Goal: Transaction & Acquisition: Purchase product/service

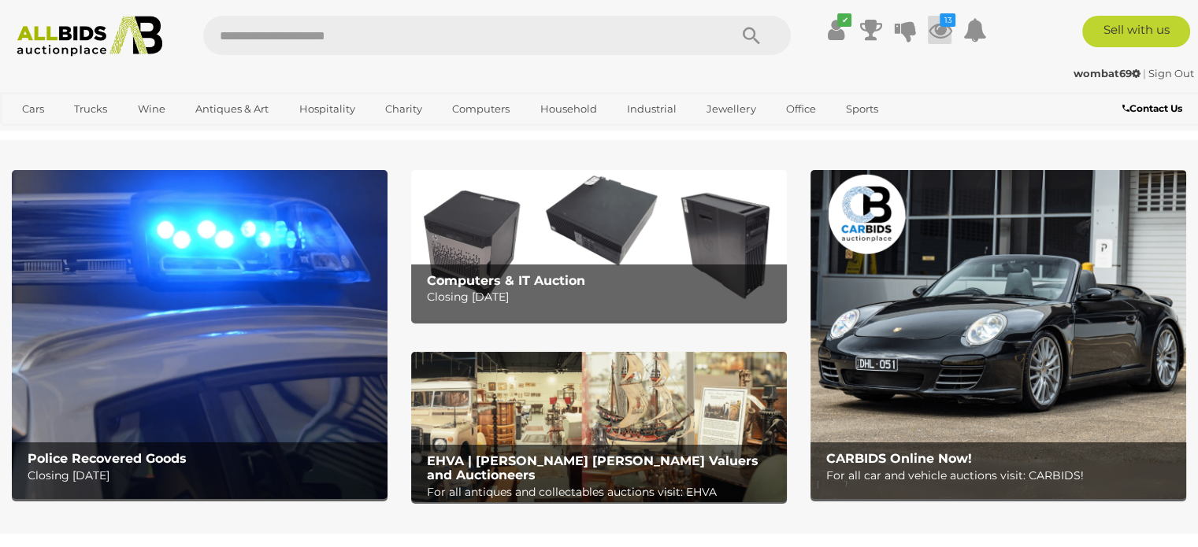
click at [941, 29] on icon at bounding box center [940, 30] width 24 height 28
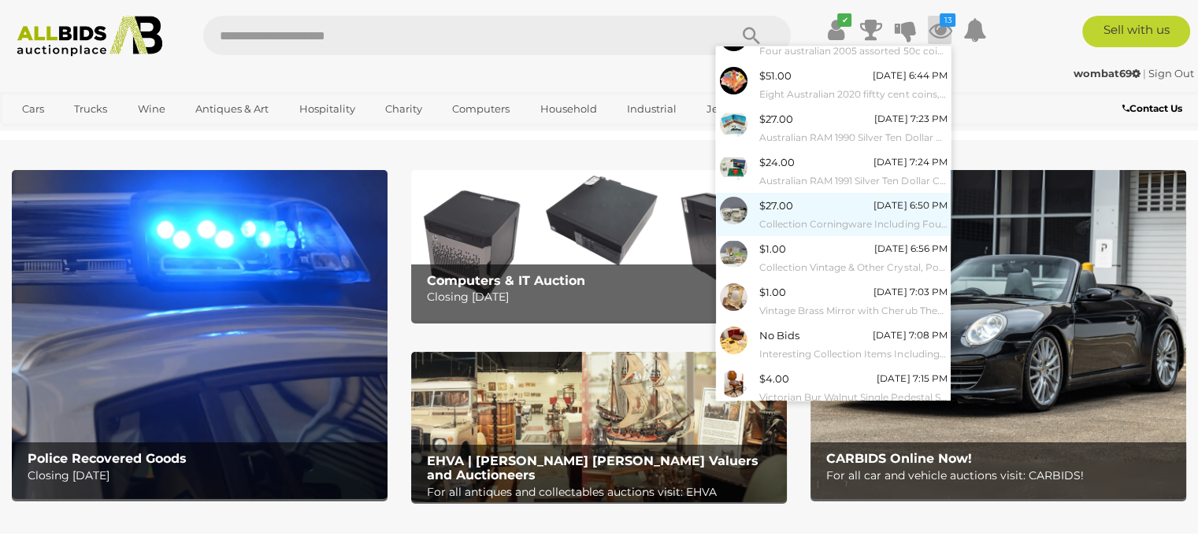
scroll to position [146, 0]
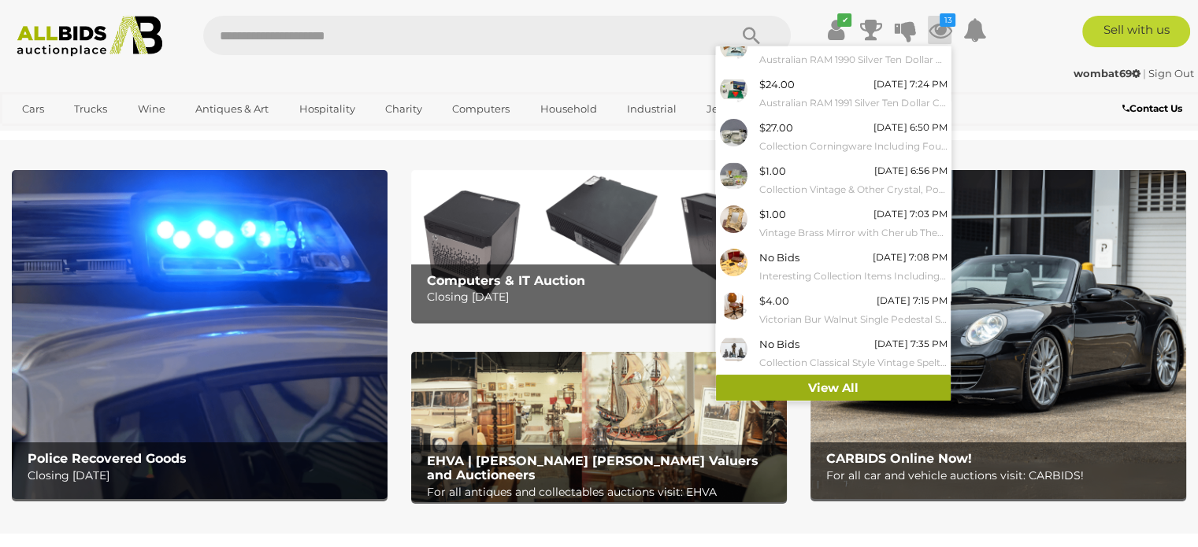
click at [776, 386] on link "View All" at bounding box center [833, 389] width 235 height 28
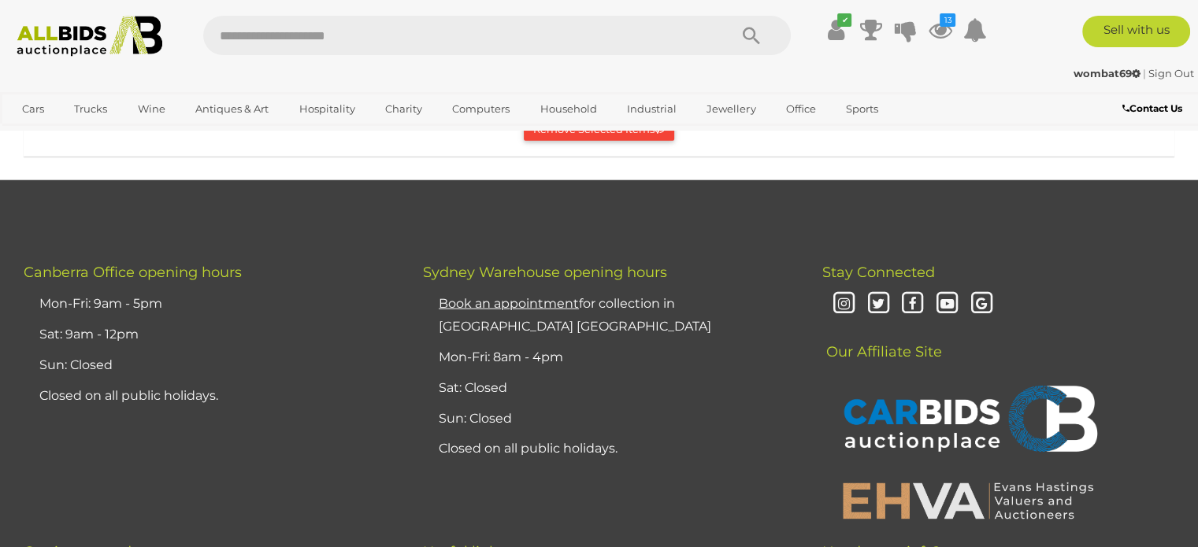
scroll to position [4095, 0]
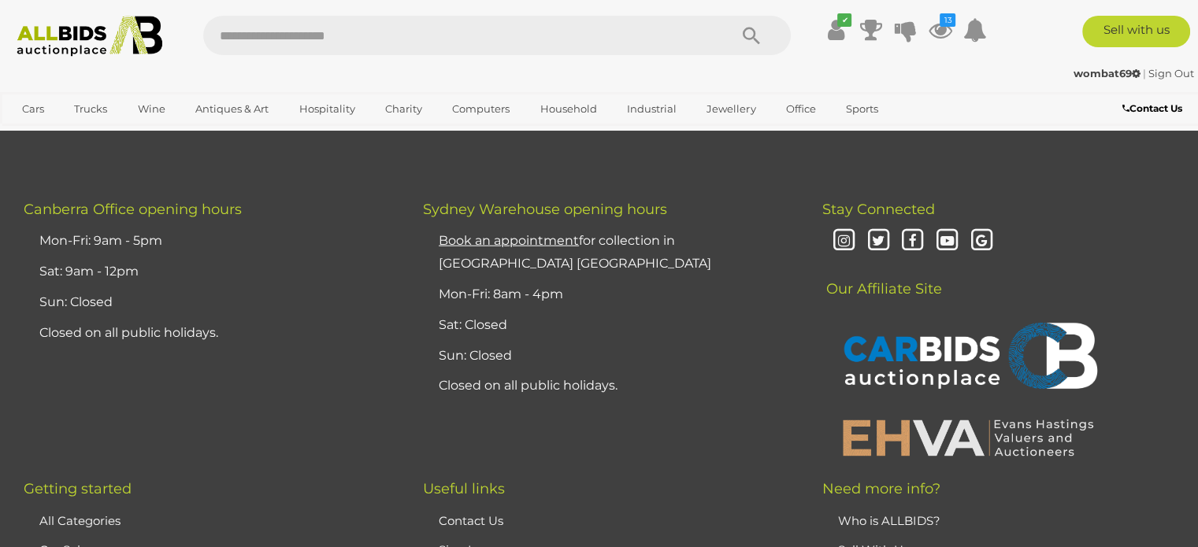
click at [545, 79] on button "Remove Selected Items" at bounding box center [599, 66] width 150 height 24
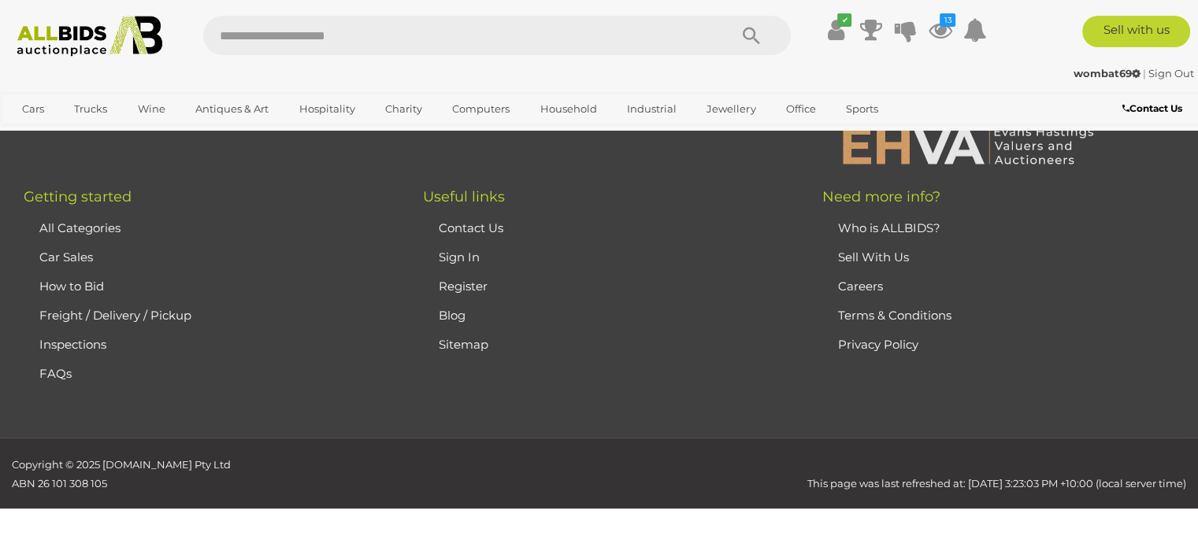
scroll to position [0, 0]
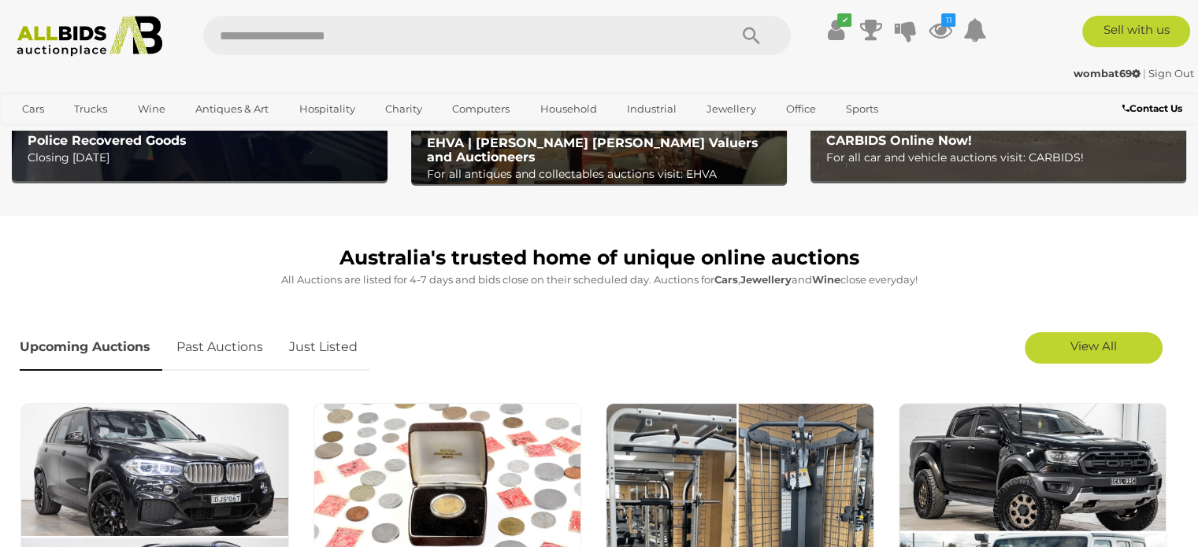
scroll to position [394, 0]
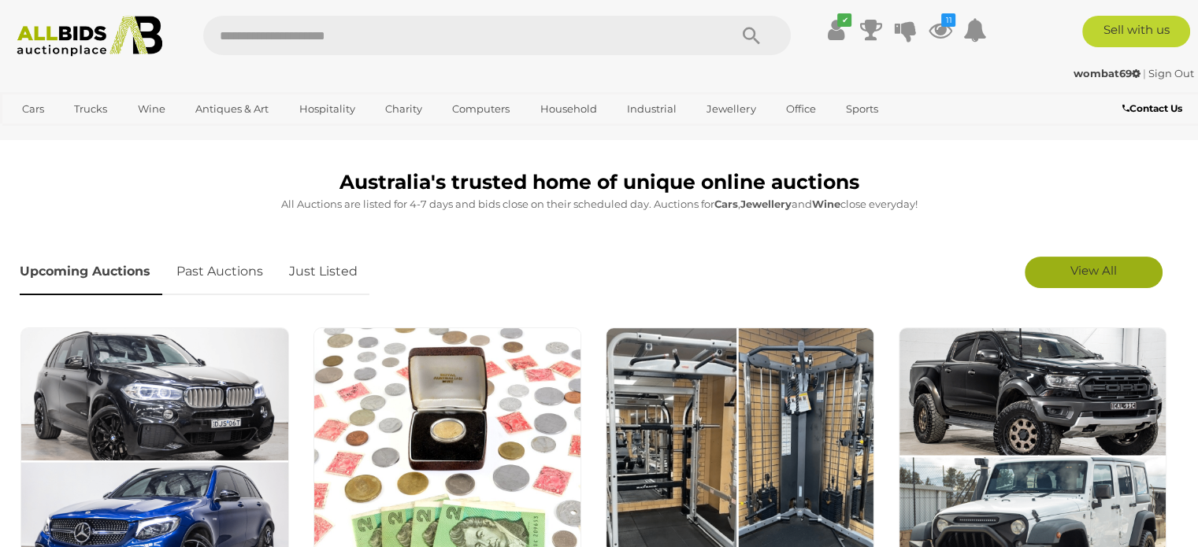
click at [1060, 273] on link "View All" at bounding box center [1093, 272] width 138 height 31
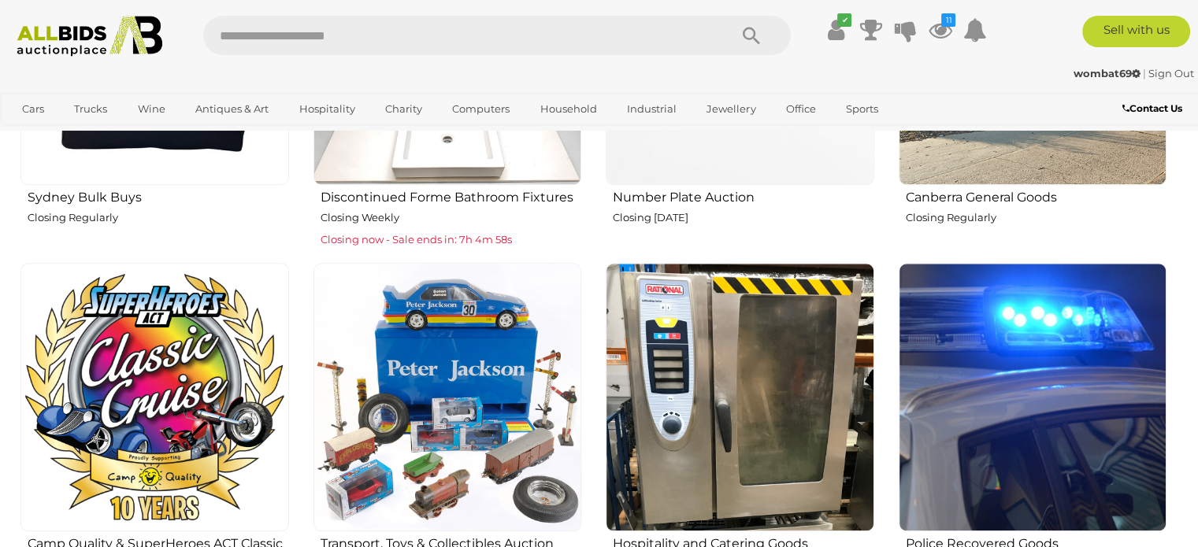
scroll to position [1575, 0]
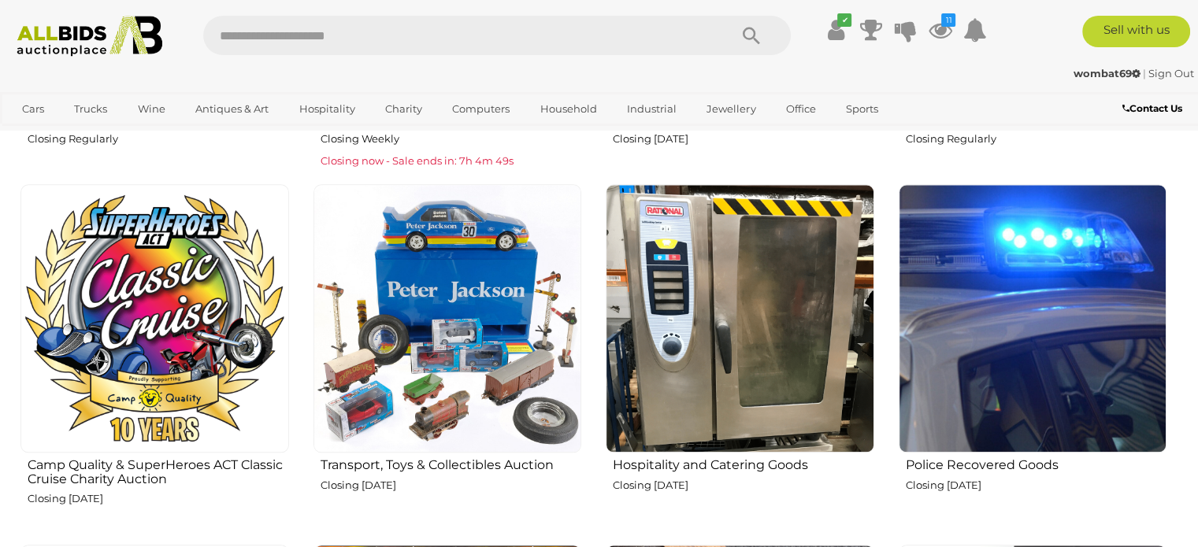
click at [428, 365] on img at bounding box center [447, 318] width 269 height 269
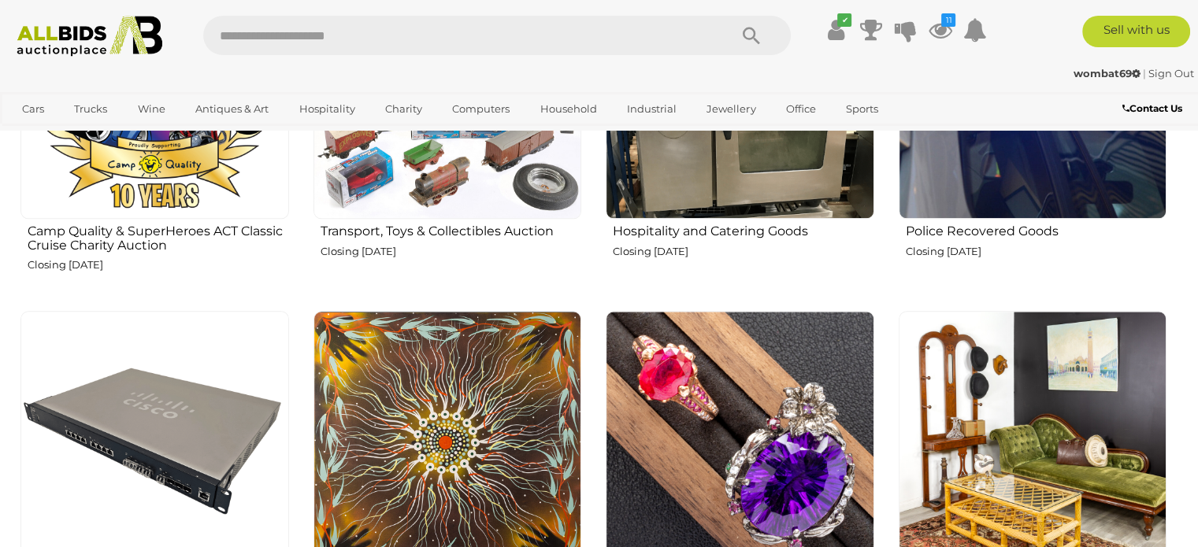
scroll to position [1811, 0]
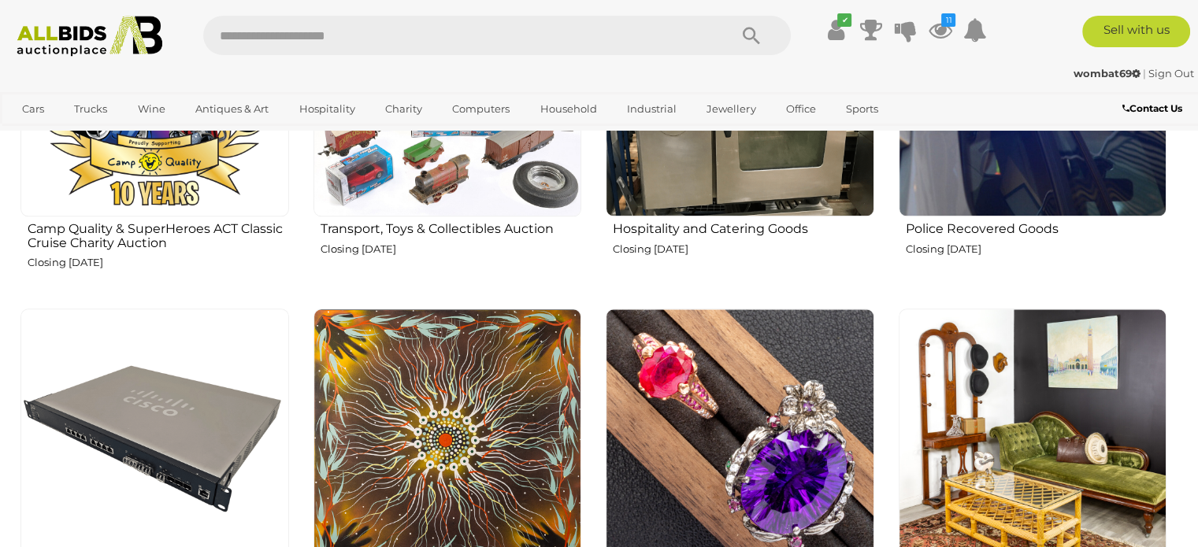
click at [950, 152] on img at bounding box center [1032, 82] width 269 height 269
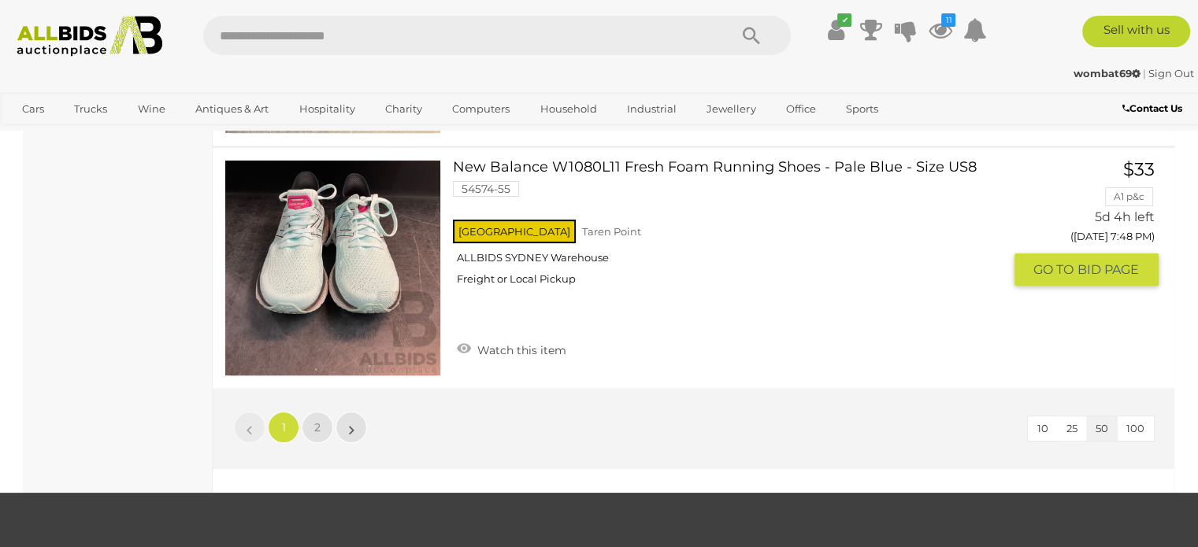
scroll to position [12284, 0]
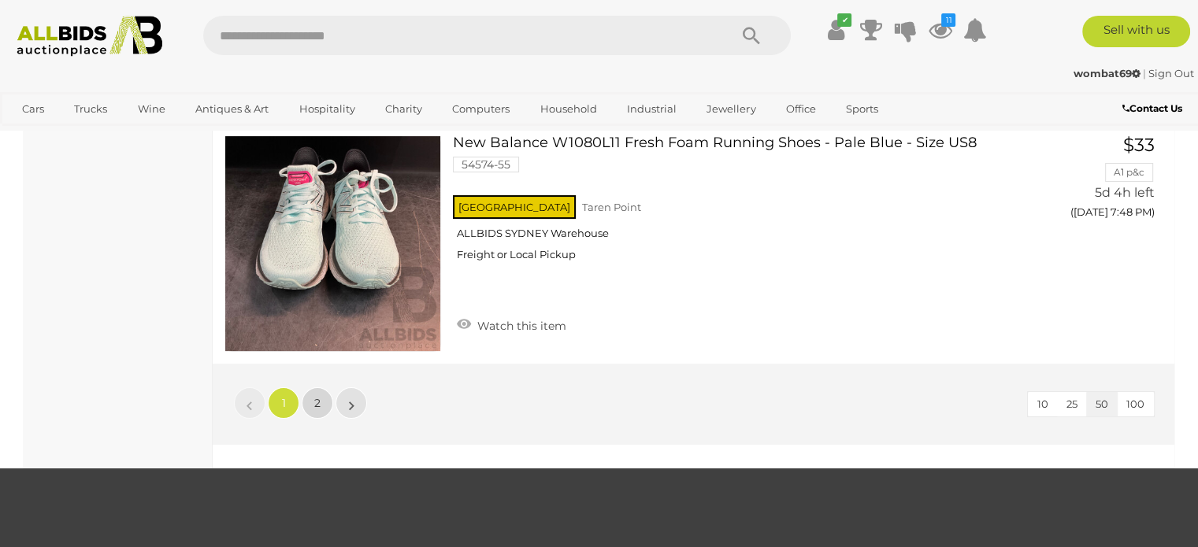
click at [317, 396] on span "2" at bounding box center [317, 403] width 6 height 14
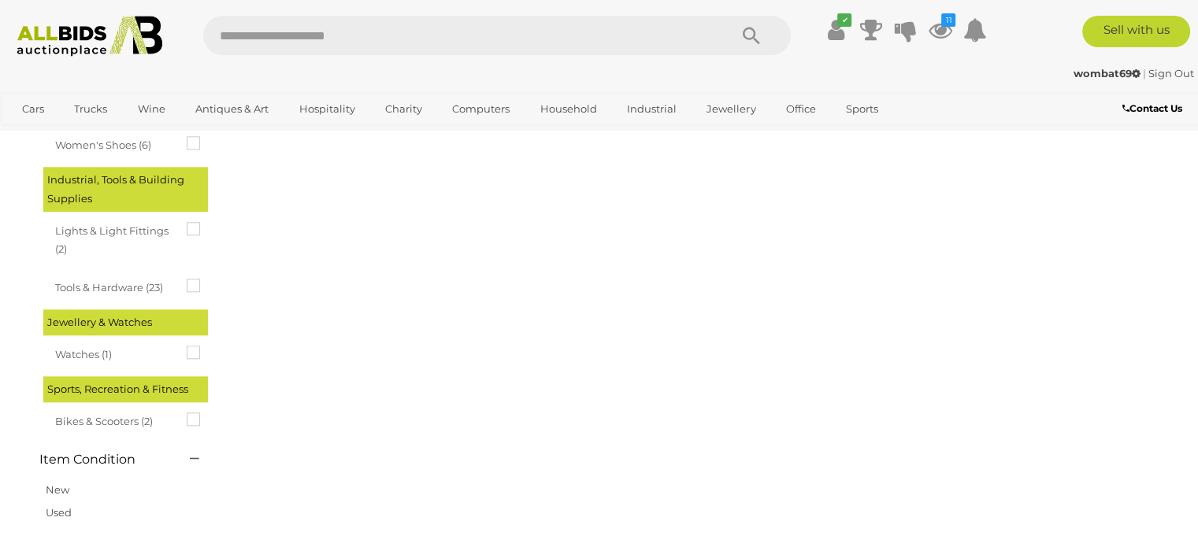
scroll to position [242, 0]
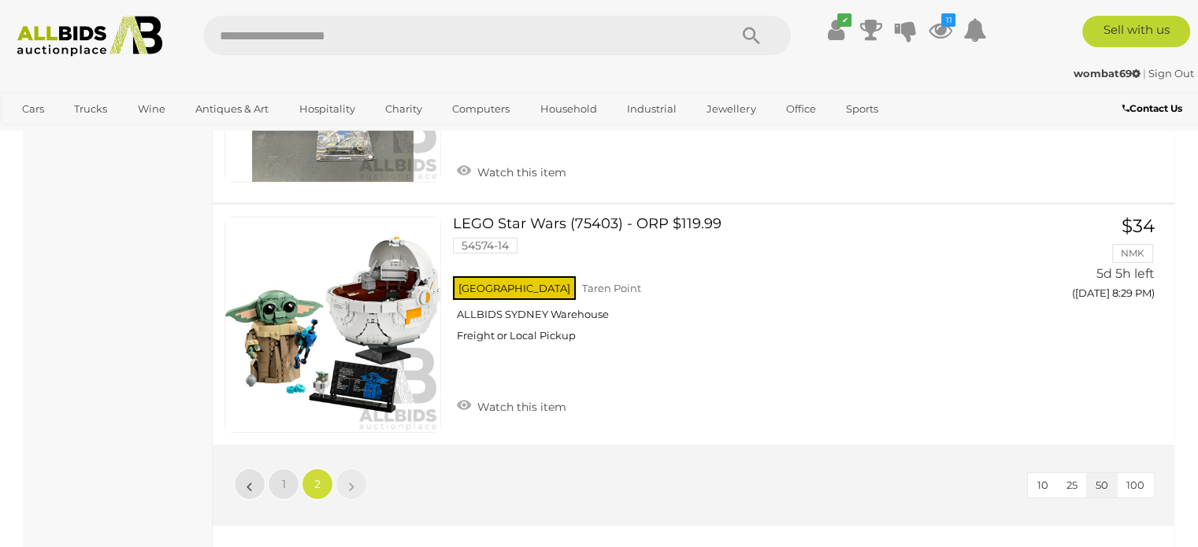
scroll to position [11738, 0]
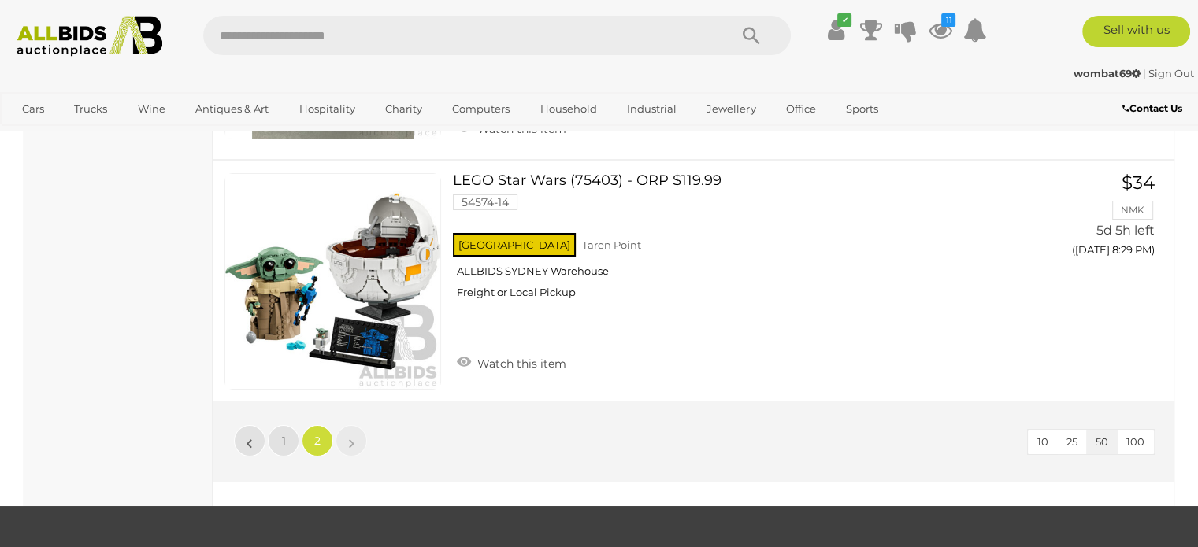
scroll to position [242, 0]
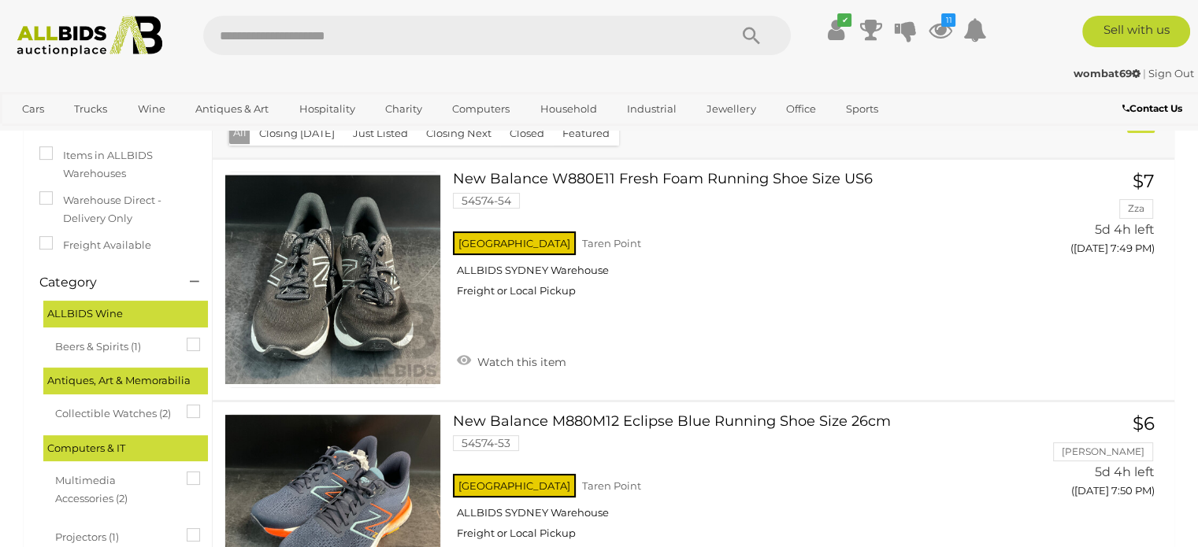
click at [76, 37] on img at bounding box center [90, 36] width 162 height 41
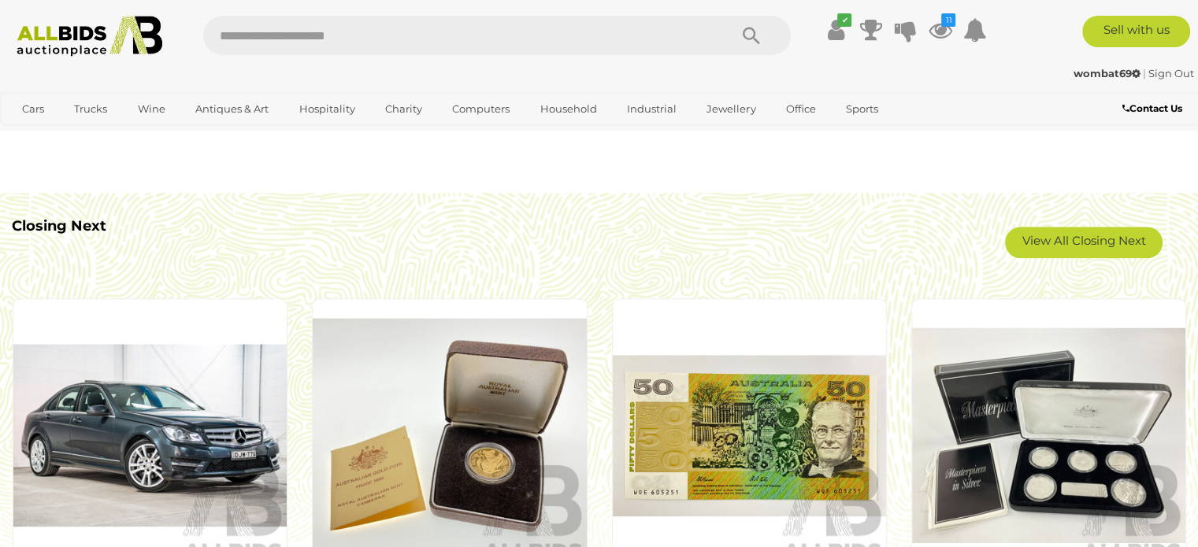
scroll to position [1260, 0]
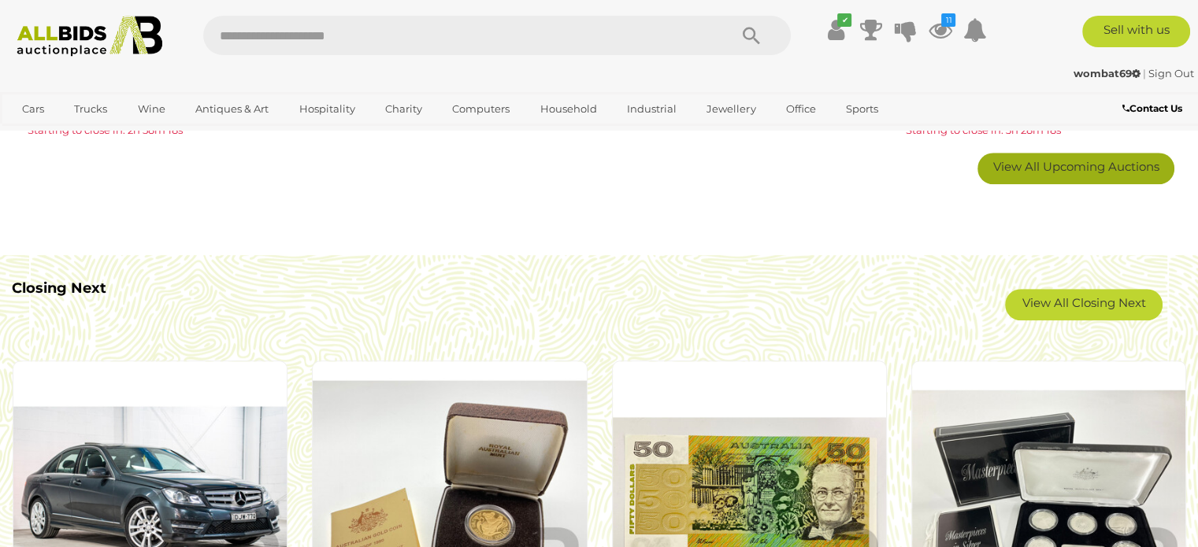
click at [1002, 171] on span "View All Upcoming Auctions" at bounding box center [1076, 166] width 166 height 15
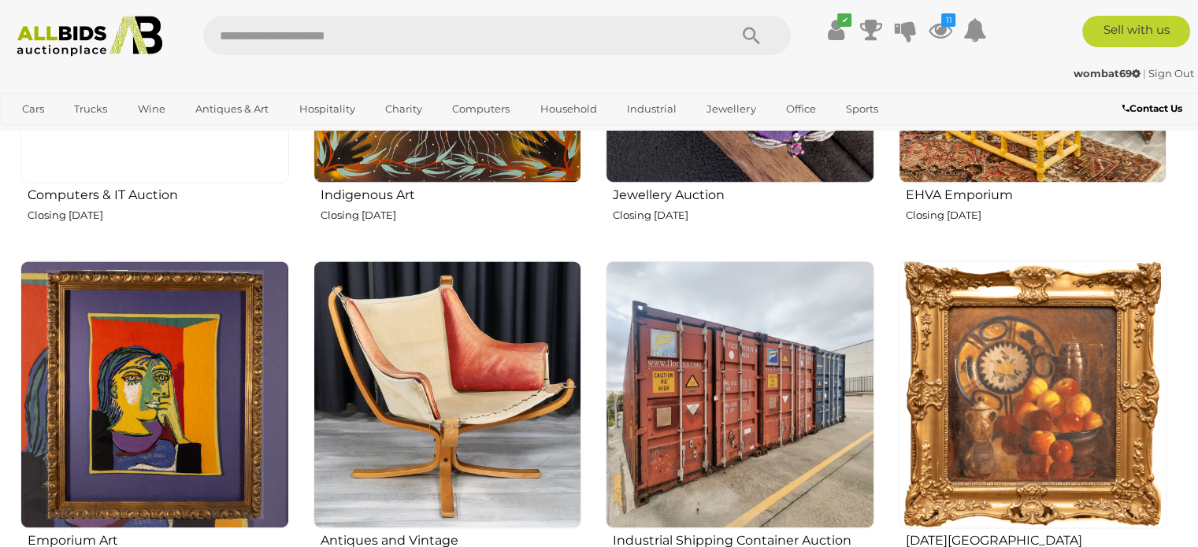
scroll to position [2047, 0]
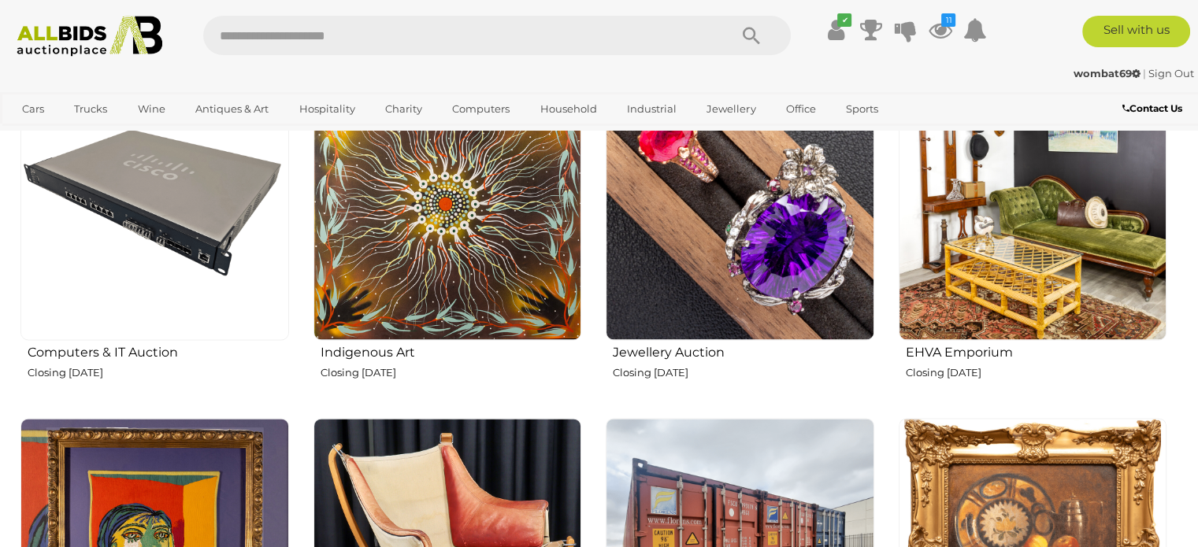
click at [1024, 239] on img at bounding box center [1032, 206] width 269 height 269
